Goal: Task Accomplishment & Management: Manage account settings

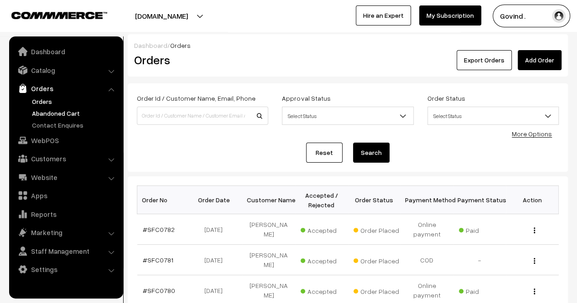
click at [56, 117] on link "Abandoned Cart" at bounding box center [75, 113] width 90 height 10
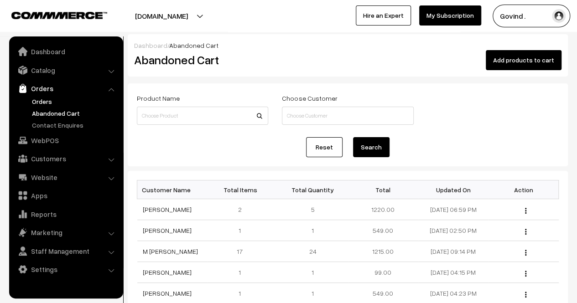
click at [47, 98] on link "Orders" at bounding box center [75, 102] width 90 height 10
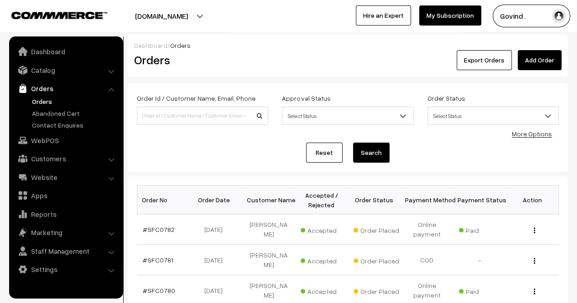
click at [43, 104] on link "Orders" at bounding box center [75, 102] width 90 height 10
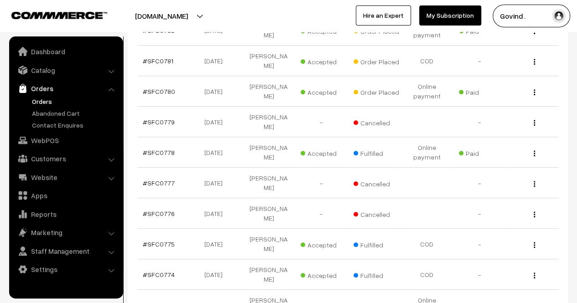
scroll to position [201, 0]
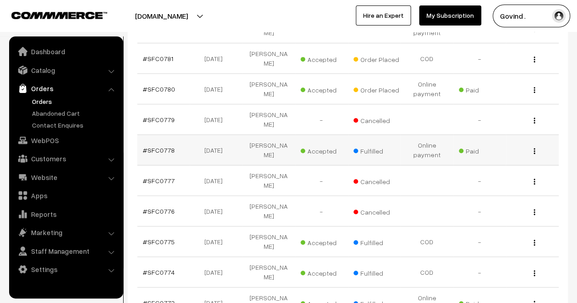
click at [533, 147] on button "button" at bounding box center [534, 150] width 2 height 7
click at [506, 154] on link "View" at bounding box center [493, 164] width 77 height 20
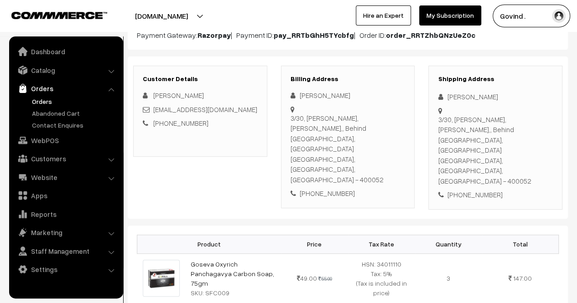
scroll to position [106, 0]
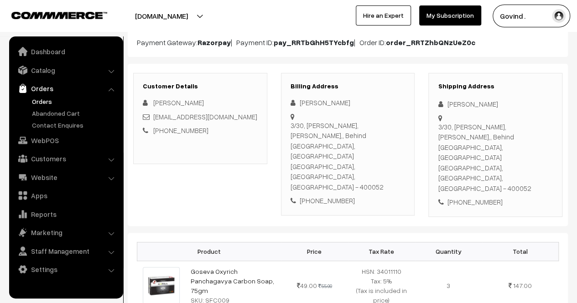
drag, startPoint x: 0, startPoint y: 0, endPoint x: 583, endPoint y: 49, distance: 585.0
click at [576, 49] on html "Thank you for showing interest. Our team will call you shortly. Close shopforco…" at bounding box center [288, 44] width 577 height 303
click at [455, 103] on div "Mmeera Bhatt" at bounding box center [495, 105] width 115 height 10
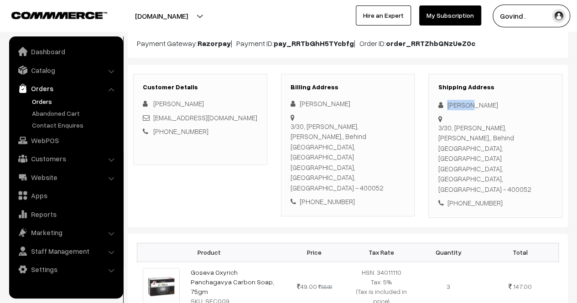
click at [455, 103] on div "Mmeera Bhatt" at bounding box center [495, 105] width 115 height 10
copy div "Mmeera Bhatt"
click at [527, 154] on div "3/30, Ramkrishna Nagar, Khar west,, Behind Khar Police Station, Behind khar pol…" at bounding box center [495, 159] width 115 height 72
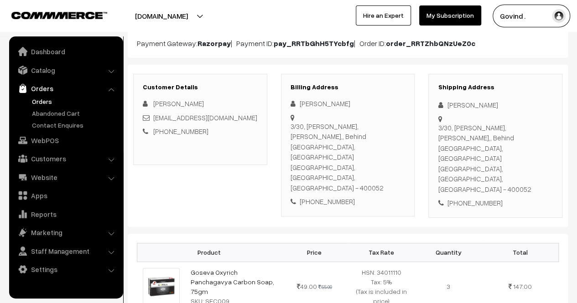
copy div "400052"
click at [473, 198] on div "+91 7045184539" at bounding box center [495, 203] width 115 height 10
copy div "7045184539"
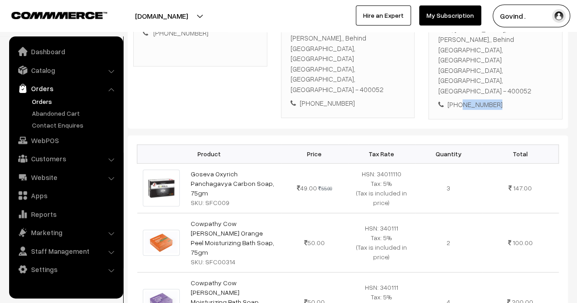
scroll to position [215, 0]
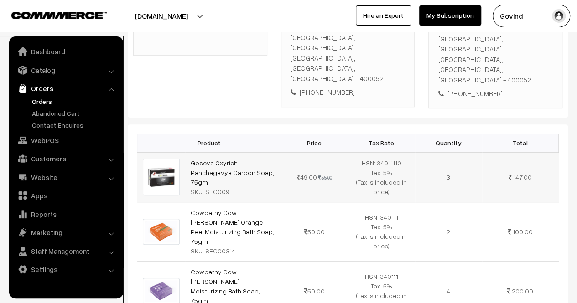
click at [325, 175] on strike "55.00" at bounding box center [325, 178] width 14 height 6
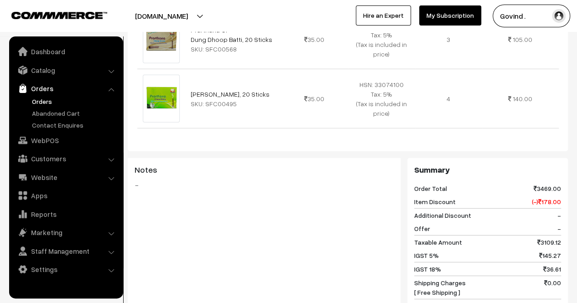
scroll to position [1273, 0]
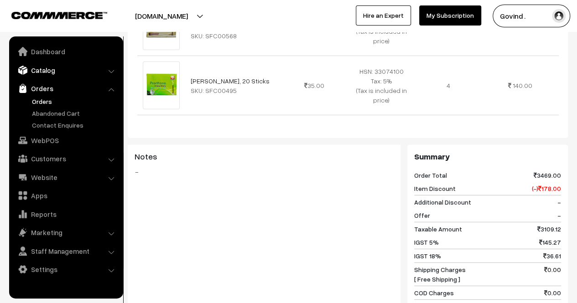
click at [53, 69] on link "Catalog" at bounding box center [65, 70] width 108 height 16
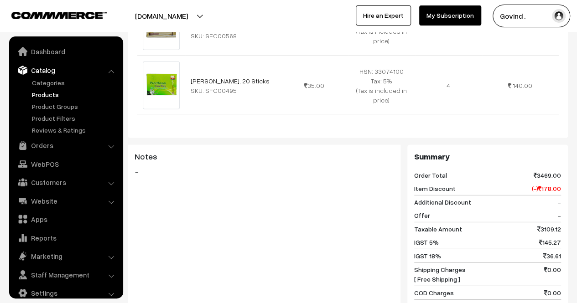
click at [52, 95] on link "Products" at bounding box center [75, 95] width 90 height 10
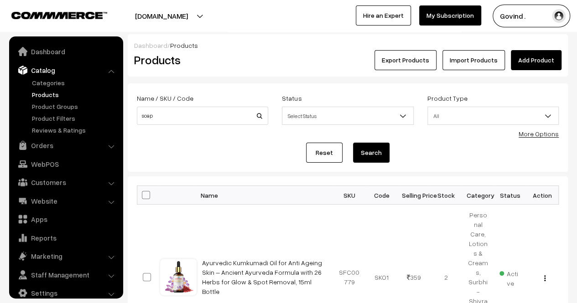
scroll to position [11, 0]
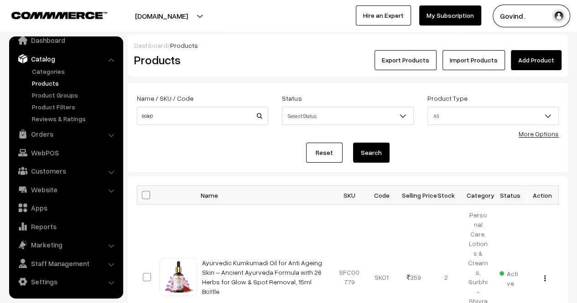
type input "soap"
click at [353, 143] on button "Search" at bounding box center [371, 153] width 36 height 20
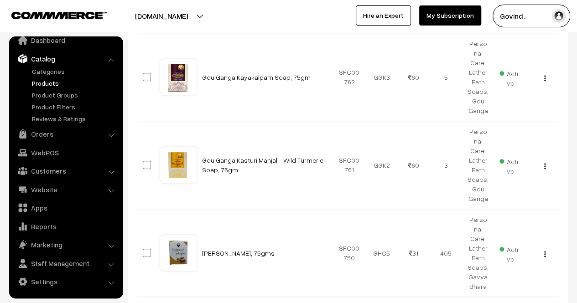
scroll to position [805, 0]
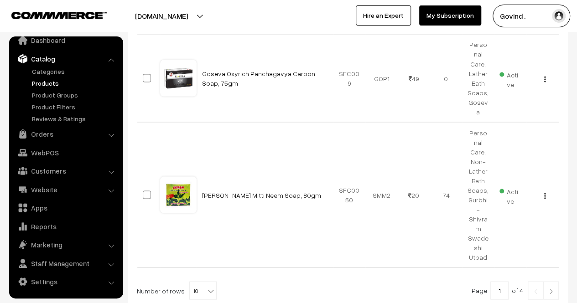
click at [206, 286] on b at bounding box center [210, 290] width 9 height 9
select select "50"
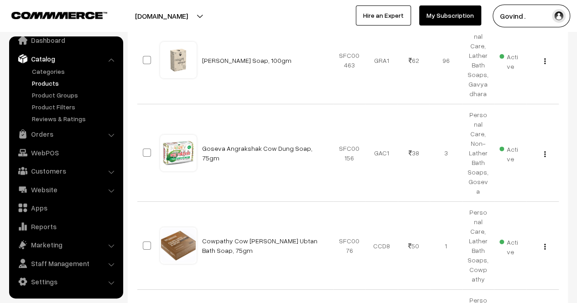
scroll to position [1418, 0]
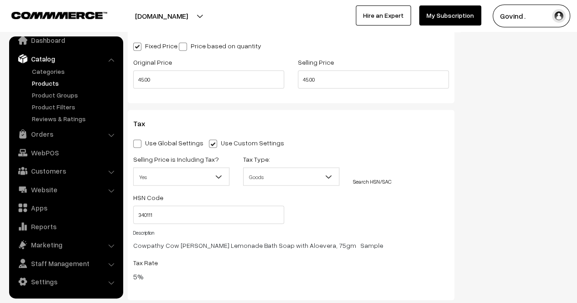
scroll to position [842, 0]
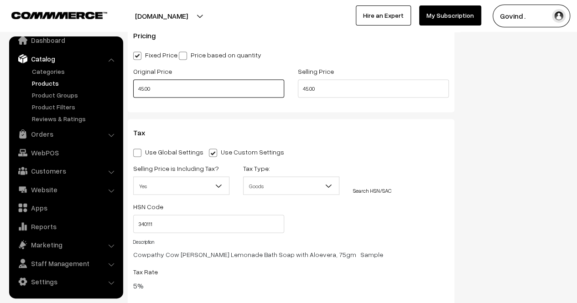
click at [242, 84] on input "45.00" at bounding box center [208, 88] width 151 height 18
type input "50.00"
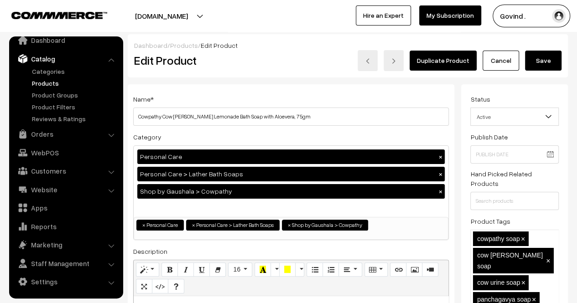
click at [544, 61] on button "Save" at bounding box center [543, 61] width 36 height 20
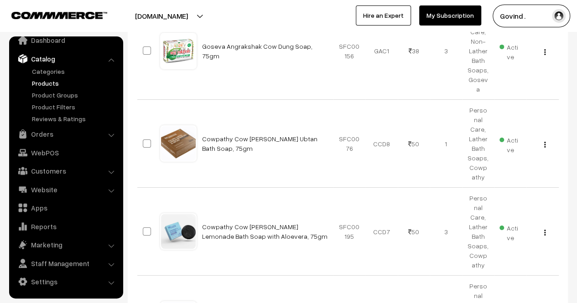
scroll to position [1532, 0]
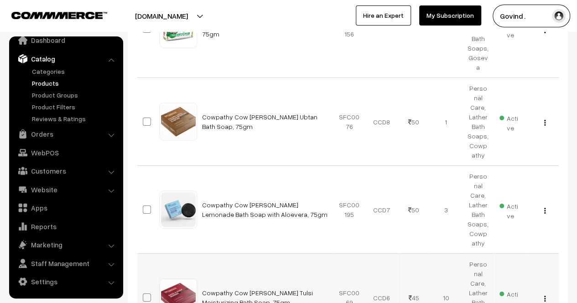
click at [544, 296] on img "button" at bounding box center [544, 299] width 1 height 6
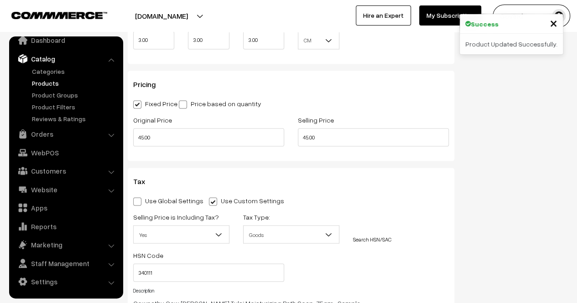
scroll to position [803, 0]
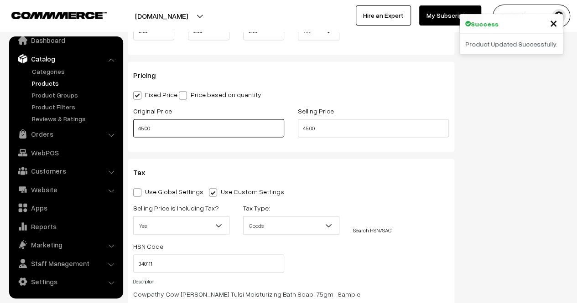
click at [257, 125] on input "45.00" at bounding box center [208, 128] width 151 height 18
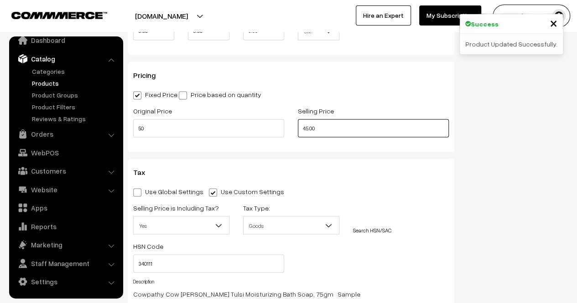
type input "50.00"
type input "0"
type input "50.00"
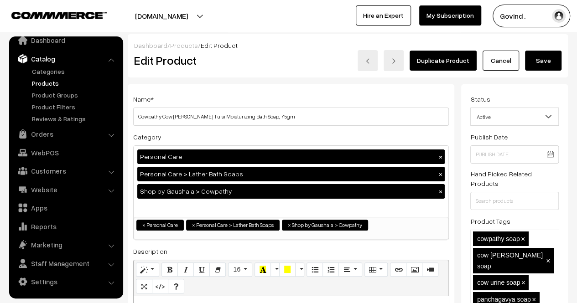
click at [555, 59] on button "Save" at bounding box center [543, 61] width 36 height 20
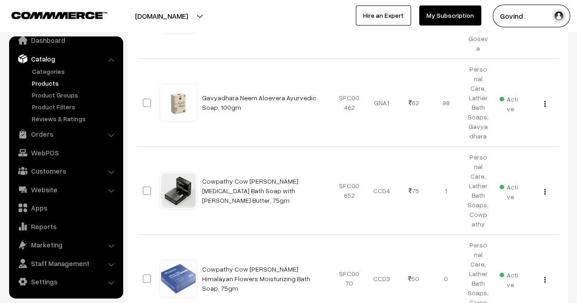
scroll to position [2301, 0]
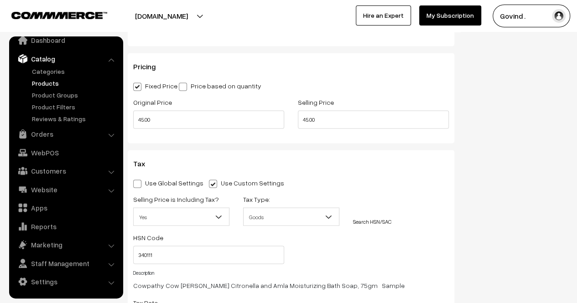
scroll to position [794, 0]
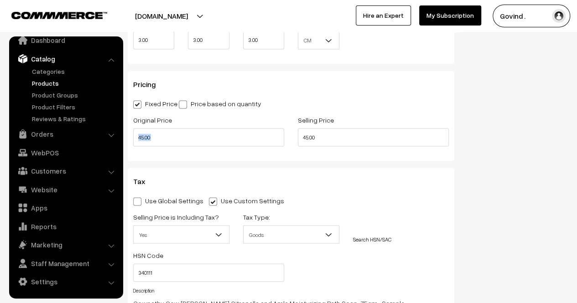
click at [251, 149] on div "Original Price 45.00" at bounding box center [208, 133] width 165 height 38
click at [234, 140] on input "45.00" at bounding box center [208, 137] width 151 height 18
type input "4"
type input "50.00"
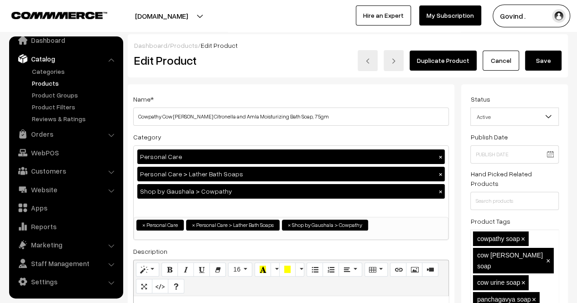
click at [545, 72] on div "Dashboard / Products / Edit Product Edit Product Duplicate Product Cancel Save" at bounding box center [348, 55] width 440 height 43
click at [536, 57] on button "Save" at bounding box center [543, 61] width 36 height 20
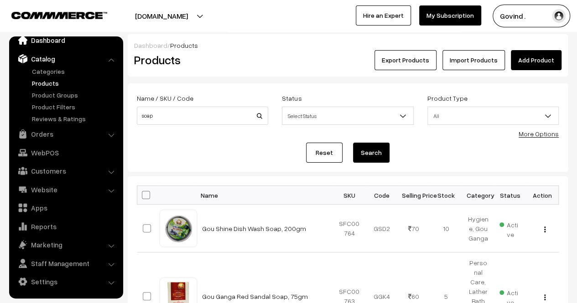
click at [53, 43] on link "Dashboard" at bounding box center [65, 40] width 108 height 16
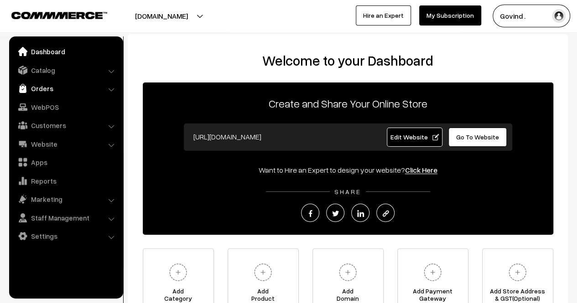
click at [51, 86] on link "Orders" at bounding box center [65, 88] width 108 height 16
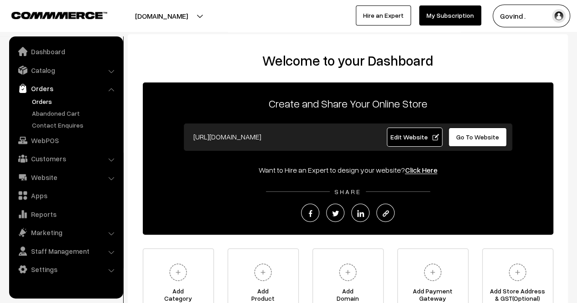
click at [48, 104] on link "Orders" at bounding box center [75, 102] width 90 height 10
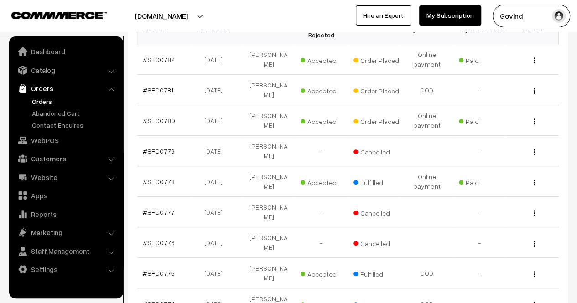
scroll to position [170, 0]
click at [534, 119] on img "button" at bounding box center [533, 122] width 1 height 6
click at [532, 177] on div "View" at bounding box center [532, 182] width 42 height 10
click at [533, 180] on img "button" at bounding box center [533, 183] width 1 height 6
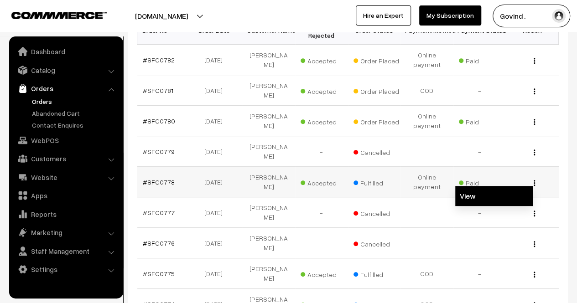
click at [514, 186] on link "View" at bounding box center [493, 196] width 77 height 20
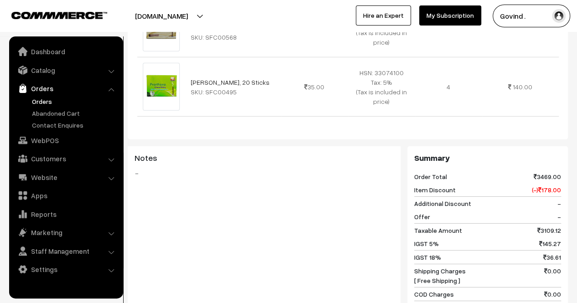
scroll to position [1269, 0]
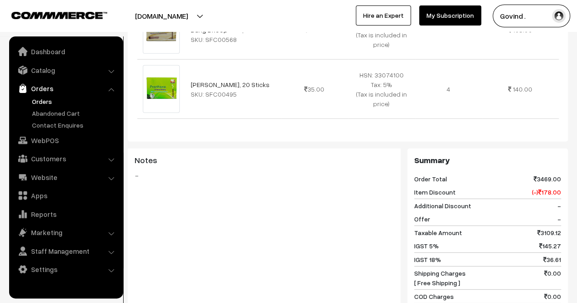
click at [39, 98] on link "Orders" at bounding box center [75, 102] width 90 height 10
